Goal: Information Seeking & Learning: Learn about a topic

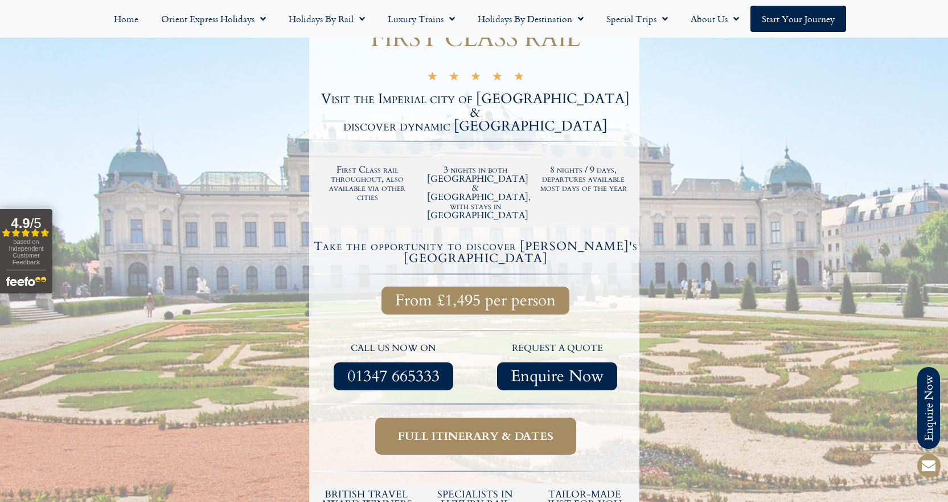
scroll to position [285, 0]
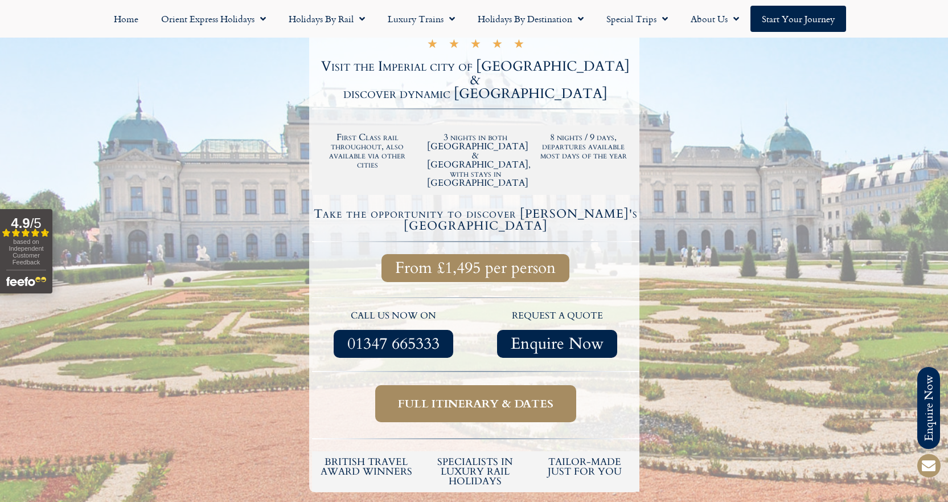
click at [514, 396] on span "Full itinerary & dates" at bounding box center [475, 403] width 155 height 14
click at [503, 385] on link "Full itinerary & dates" at bounding box center [475, 403] width 201 height 37
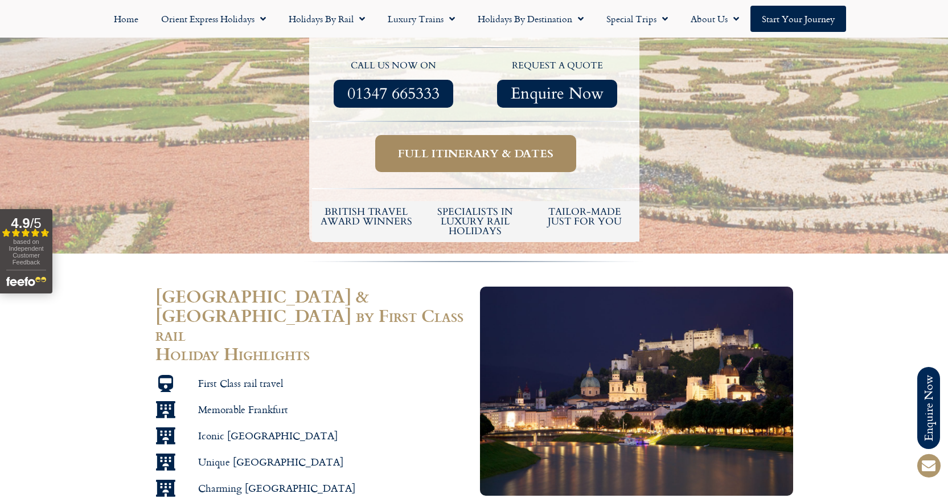
scroll to position [569, 0]
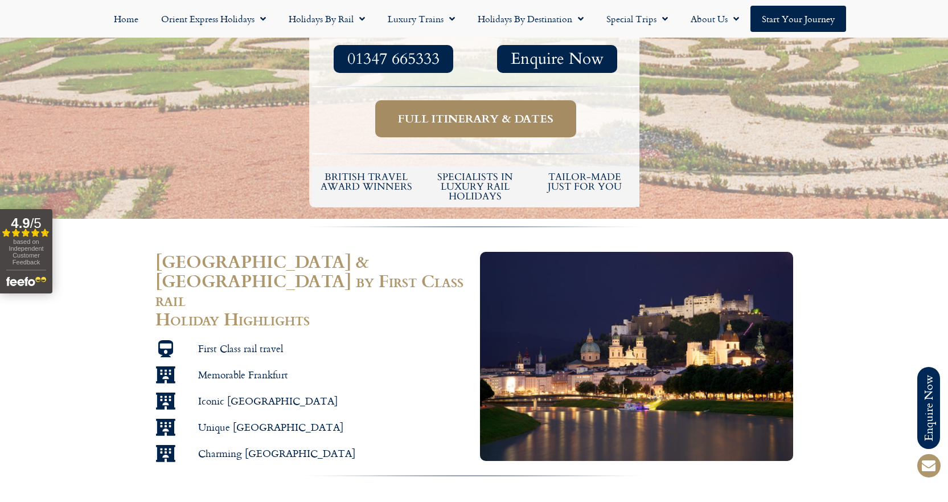
click at [166, 340] on icon at bounding box center [166, 348] width 22 height 17
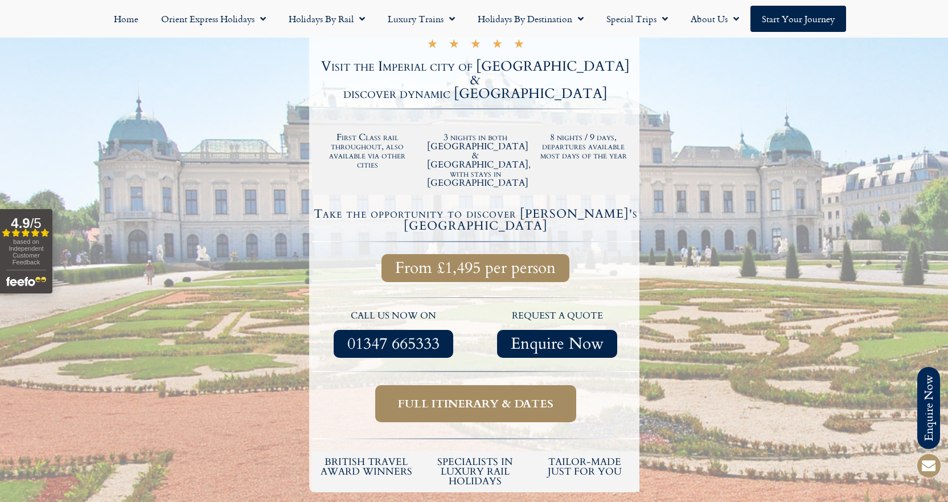
scroll to position [0, 0]
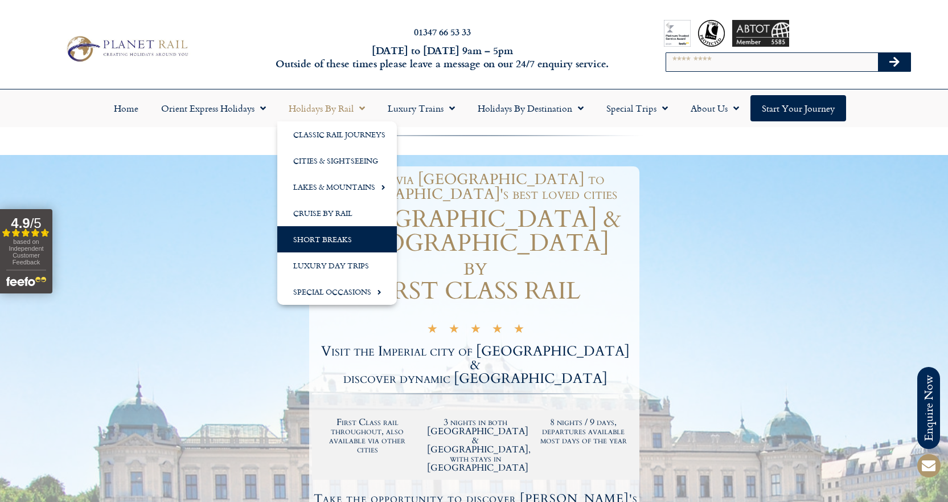
click at [326, 236] on link "Short Breaks" at bounding box center [337, 239] width 120 height 26
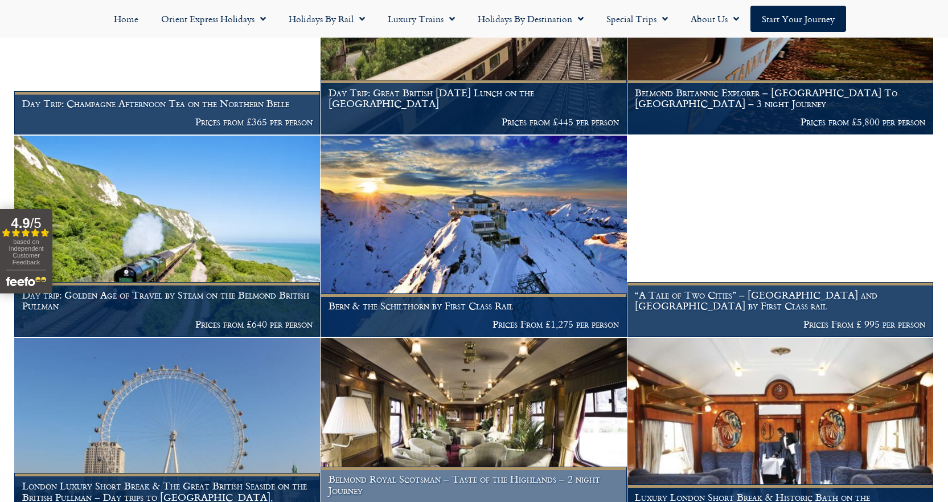
scroll to position [569, 0]
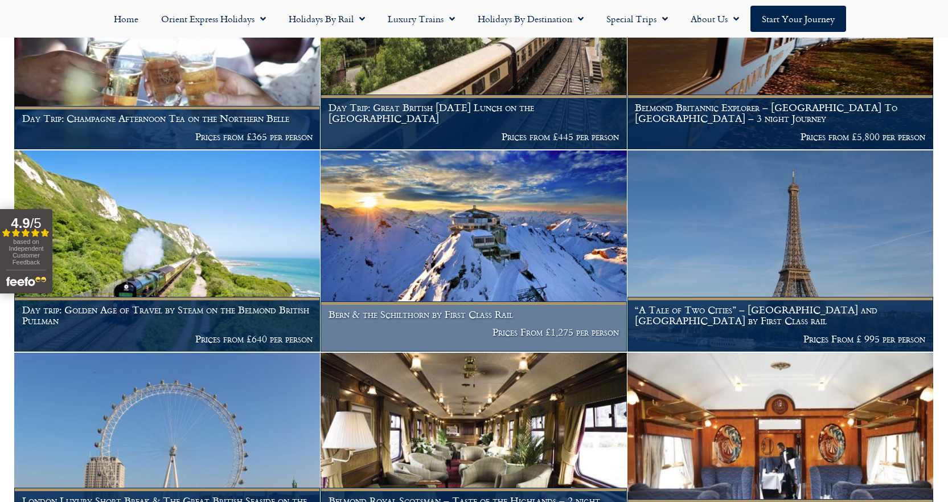
click at [482, 309] on h1 "Bern & the Schilthorn by First Class Rail" at bounding box center [474, 314] width 290 height 11
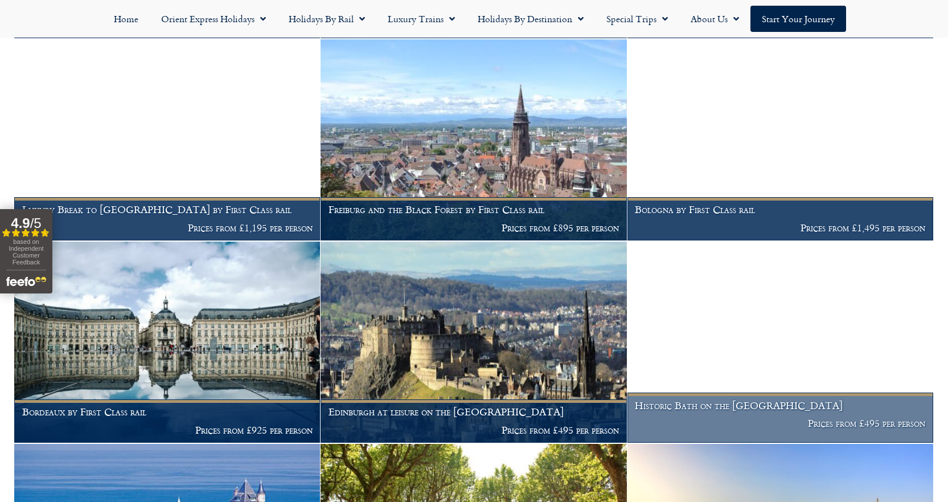
scroll to position [1253, 0]
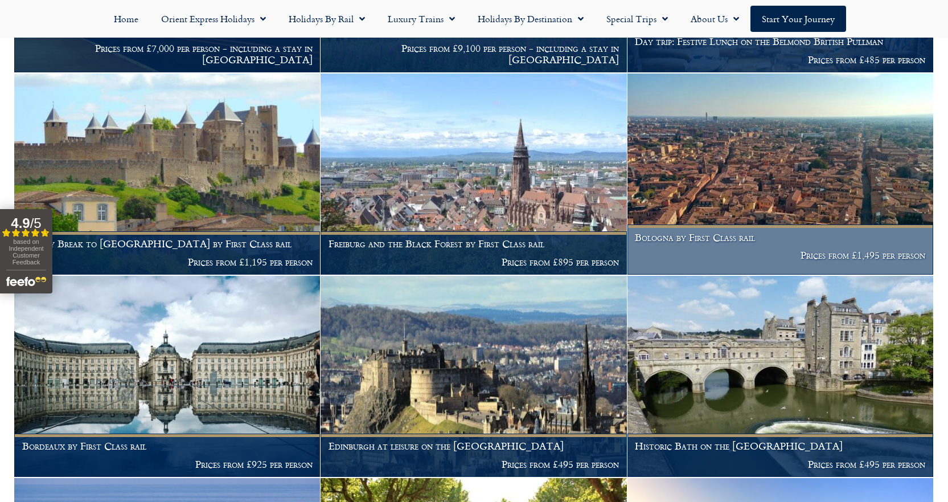
click at [750, 173] on img at bounding box center [780, 173] width 306 height 201
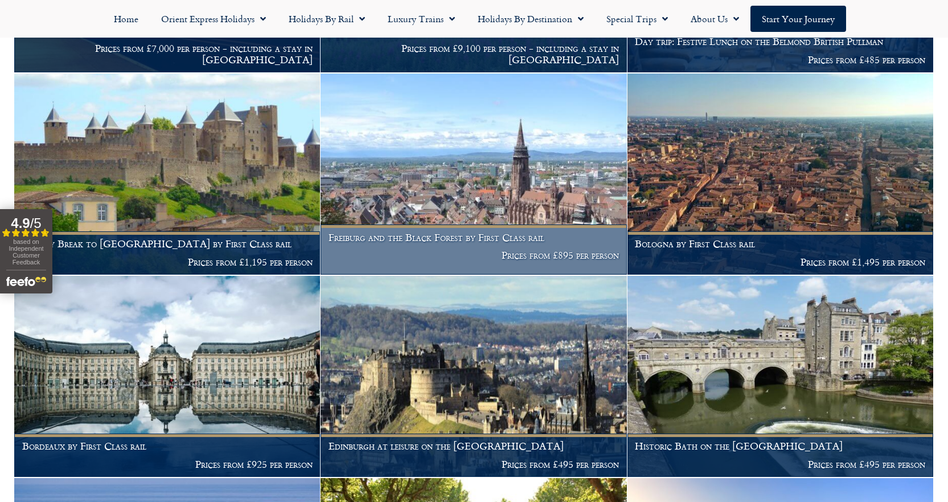
click at [453, 158] on img at bounding box center [474, 173] width 306 height 201
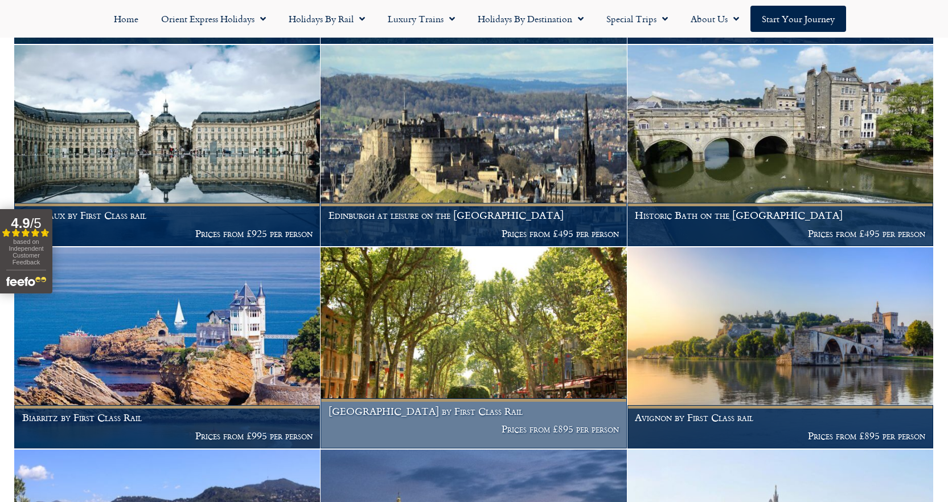
scroll to position [1480, 0]
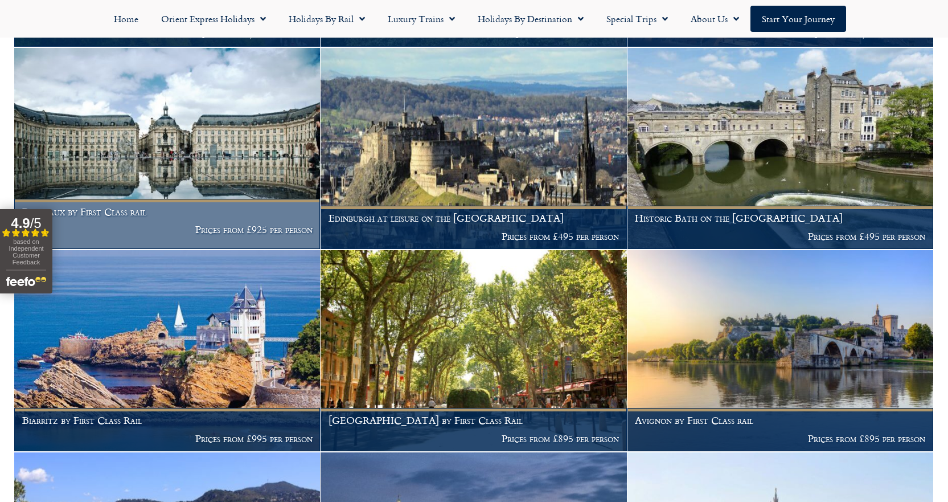
click at [155, 124] on img at bounding box center [167, 148] width 306 height 201
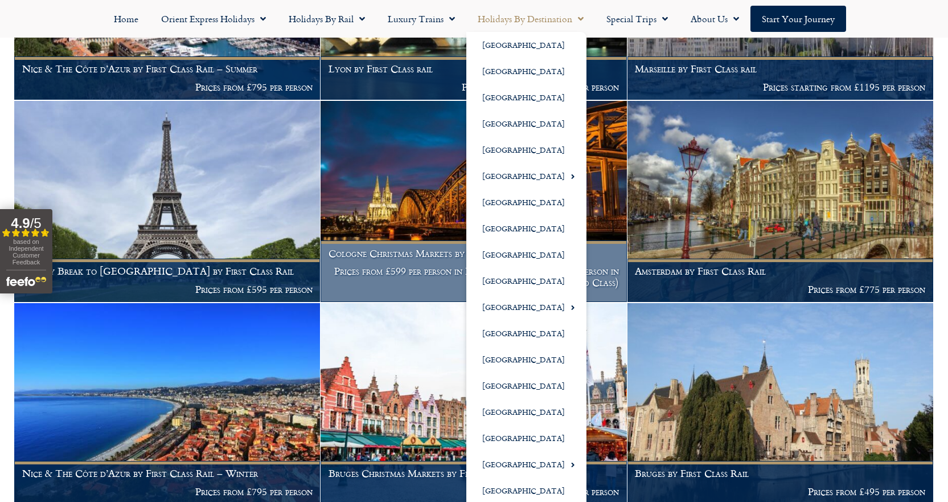
scroll to position [2050, 0]
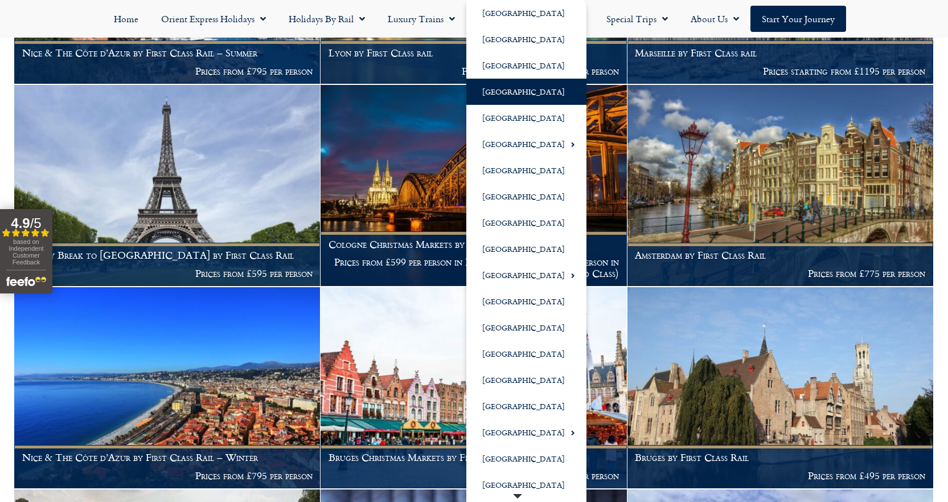
click at [495, 90] on link "[GEOGRAPHIC_DATA]" at bounding box center [526, 92] width 120 height 26
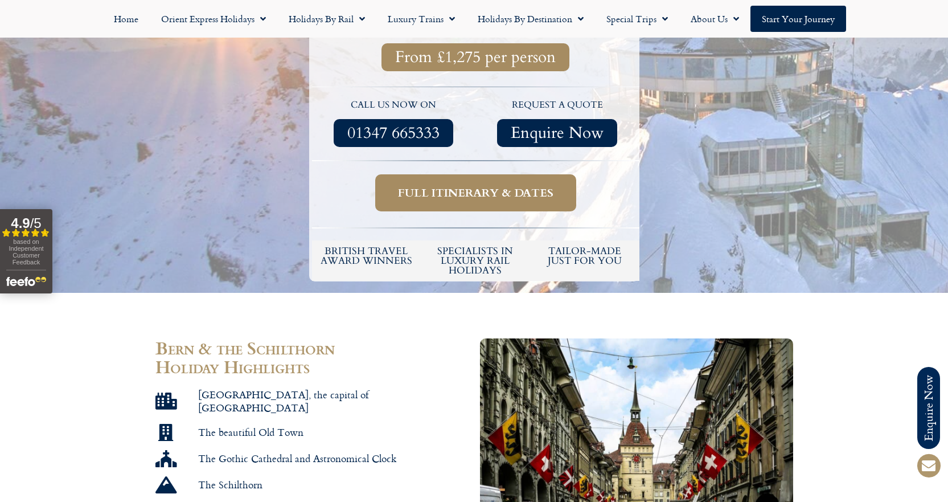
scroll to position [399, 0]
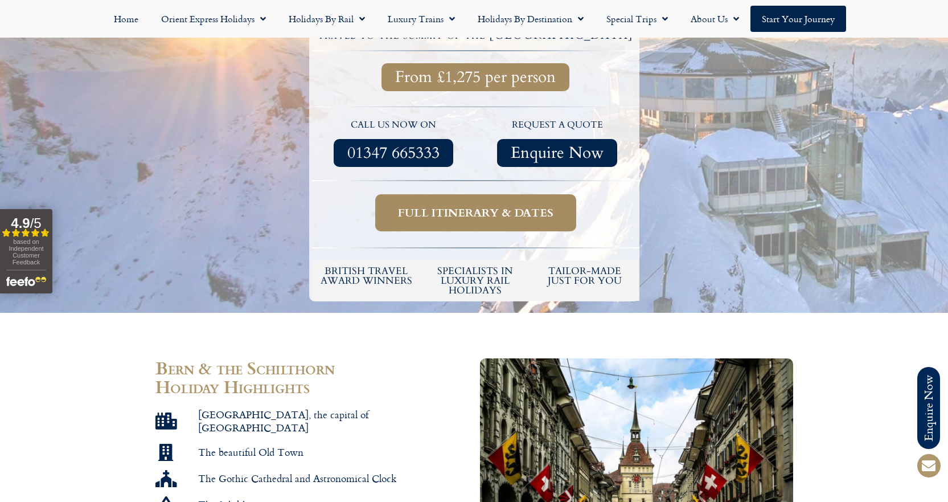
click at [487, 194] on link "Full itinerary & dates" at bounding box center [475, 212] width 201 height 37
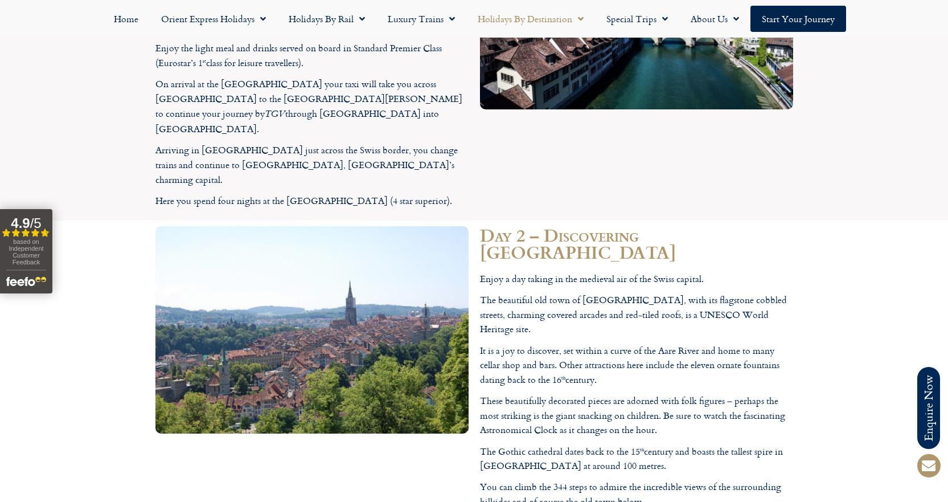
scroll to position [1837, 0]
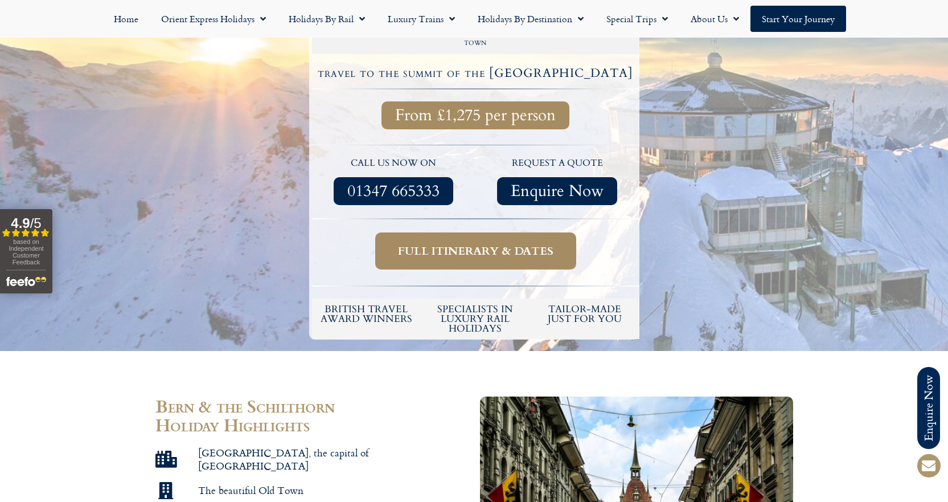
scroll to position [228, 0]
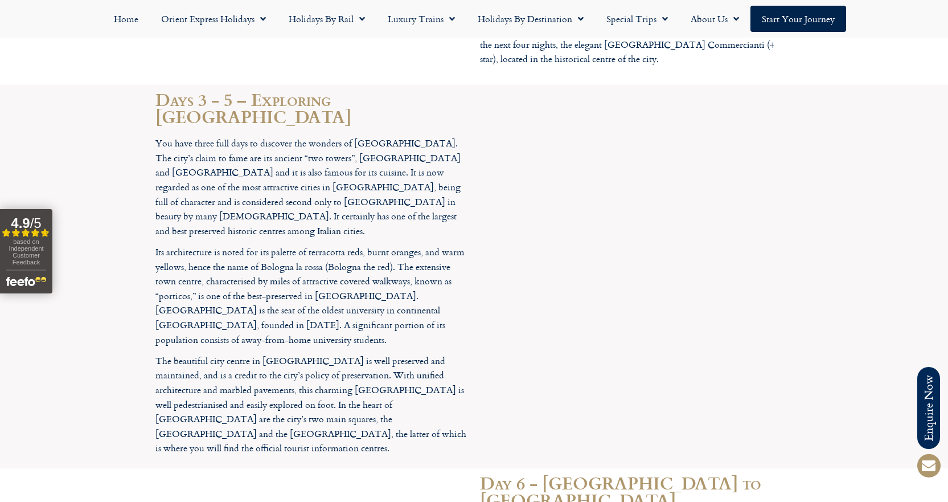
scroll to position [1651, 0]
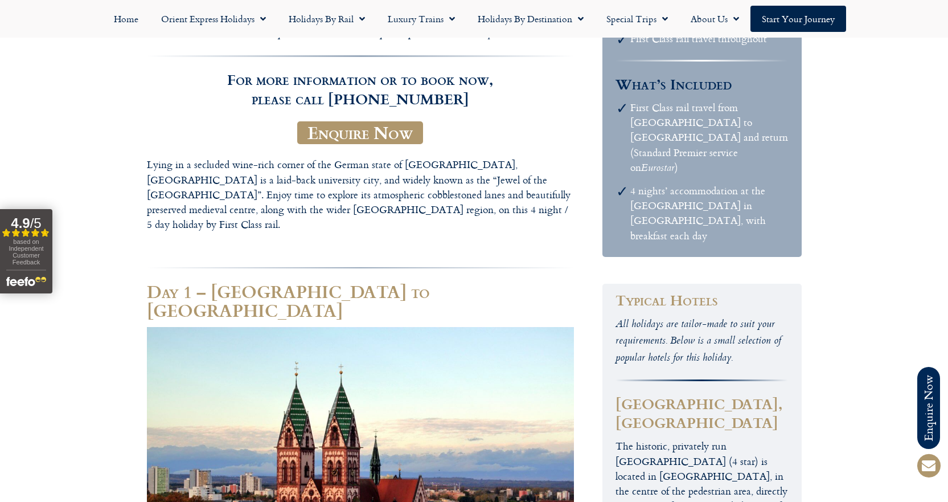
scroll to position [228, 0]
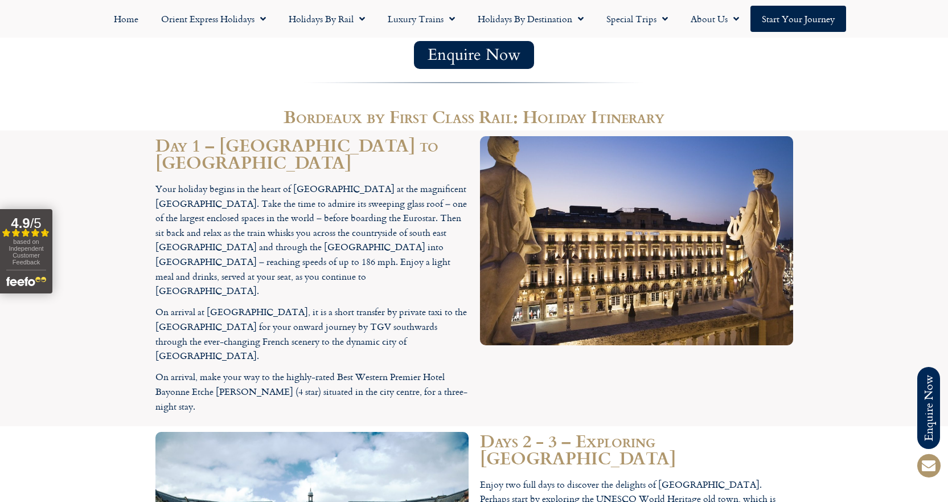
scroll to position [1082, 0]
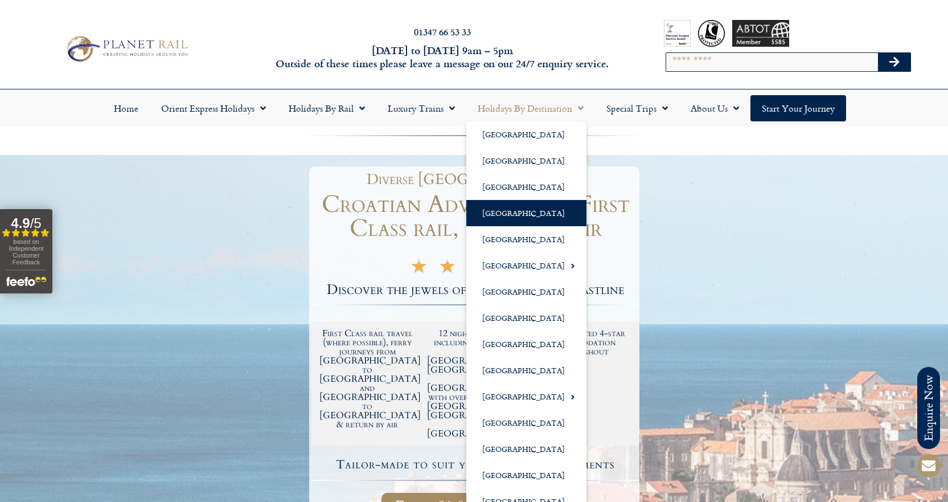
click at [579, 105] on span "Menu" at bounding box center [577, 108] width 11 height 20
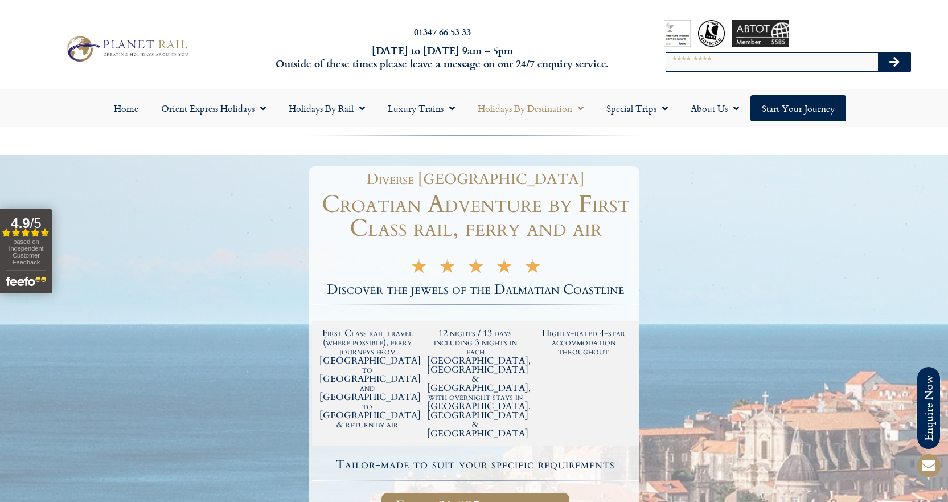
click at [579, 105] on span "Menu" at bounding box center [577, 108] width 11 height 20
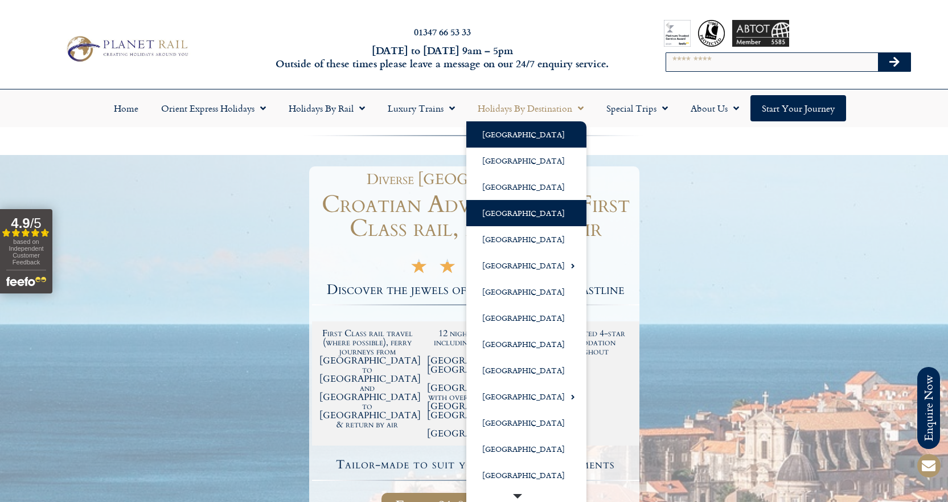
click at [503, 132] on link "[GEOGRAPHIC_DATA]" at bounding box center [526, 134] width 120 height 26
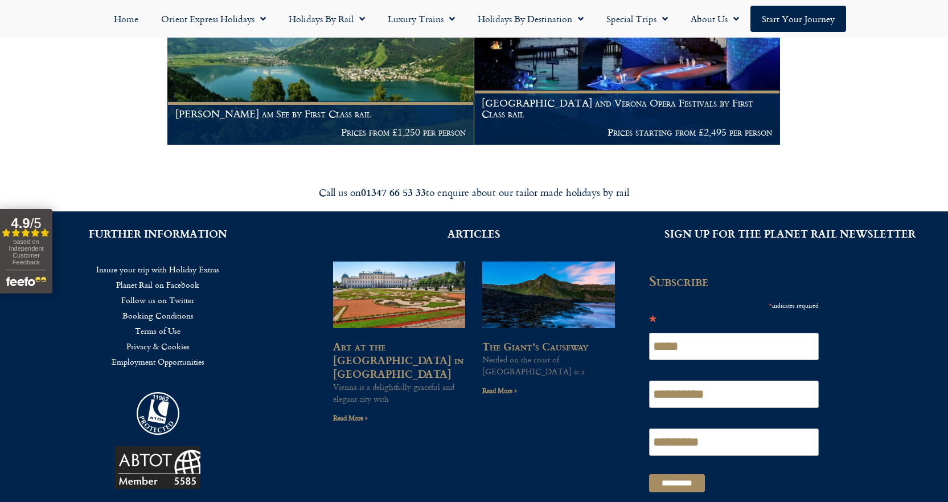
scroll to position [740, 0]
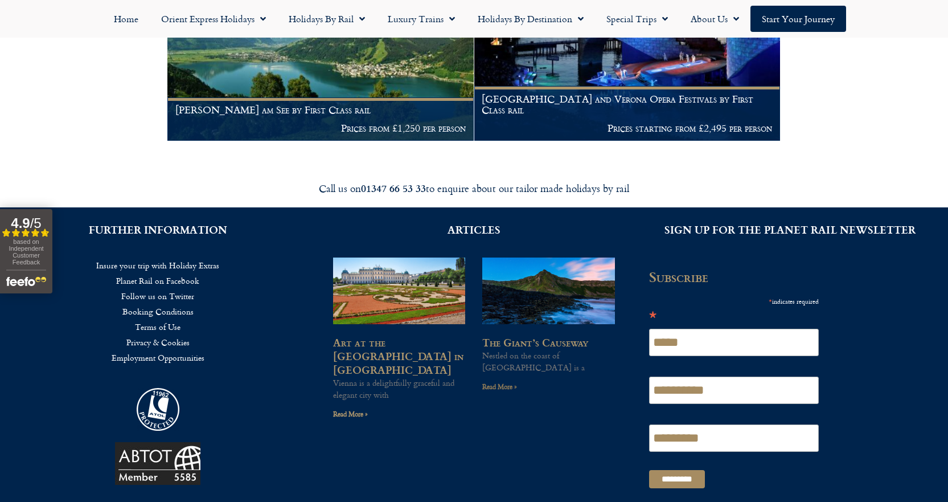
click at [499, 383] on link "Read More »" at bounding box center [499, 386] width 35 height 11
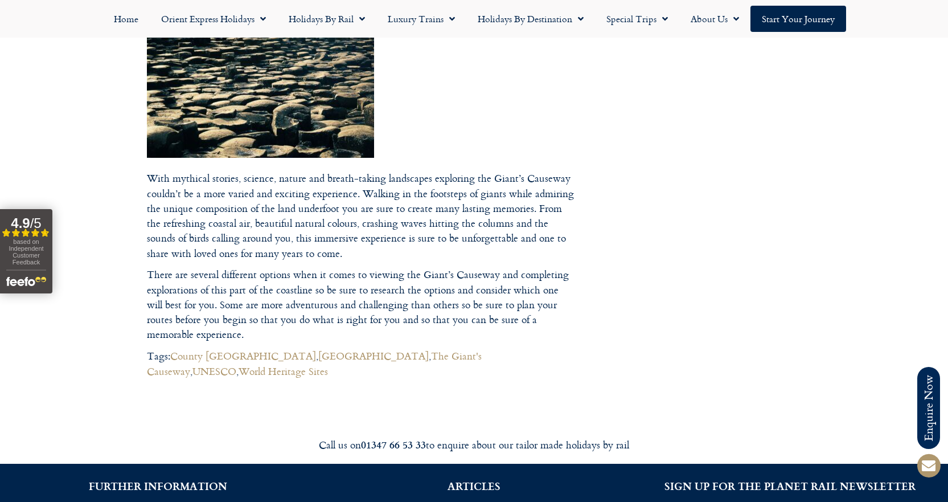
scroll to position [1310, 0]
